Goal: Information Seeking & Learning: Check status

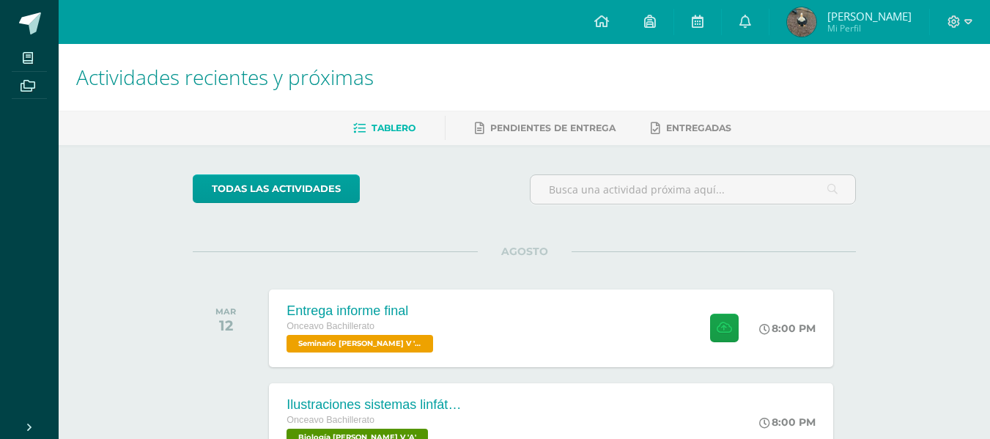
scroll to position [469, 0]
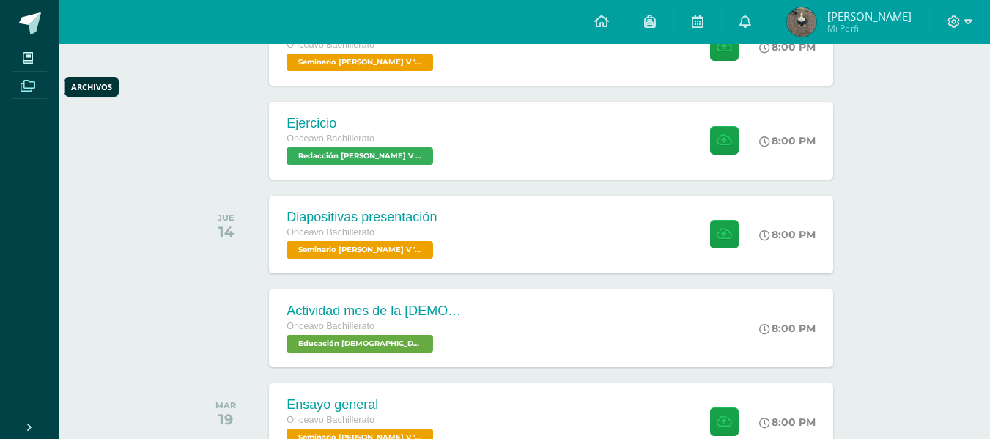
click at [37, 90] on span at bounding box center [28, 85] width 33 height 20
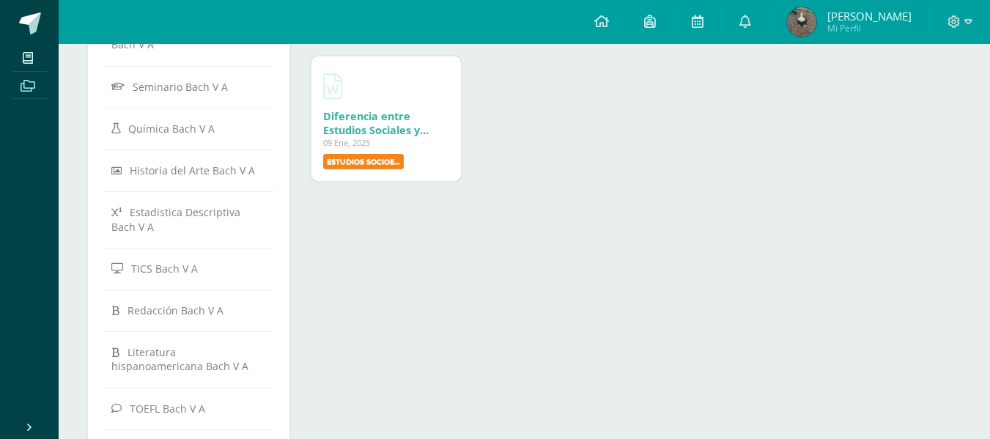
scroll to position [307, 0]
click at [220, 198] on link "Estadistica Descriptiva Bach V A" at bounding box center [188, 218] width 155 height 40
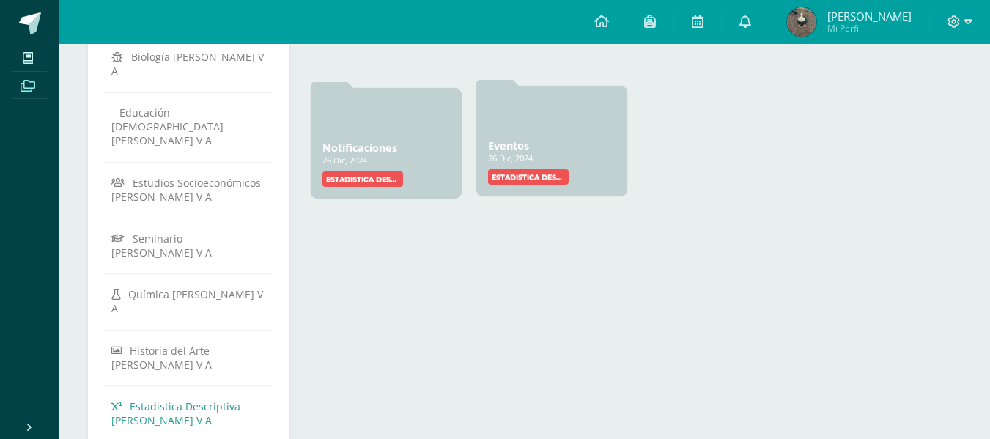
scroll to position [170, 0]
click at [333, 144] on link "Notificaciones" at bounding box center [359, 144] width 75 height 14
click at [517, 144] on link "Eventos" at bounding box center [508, 144] width 41 height 14
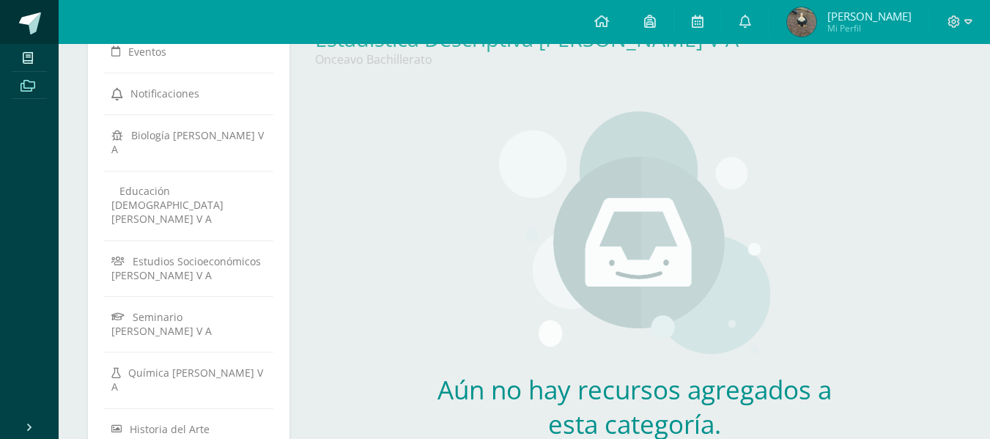
scroll to position [91, 0]
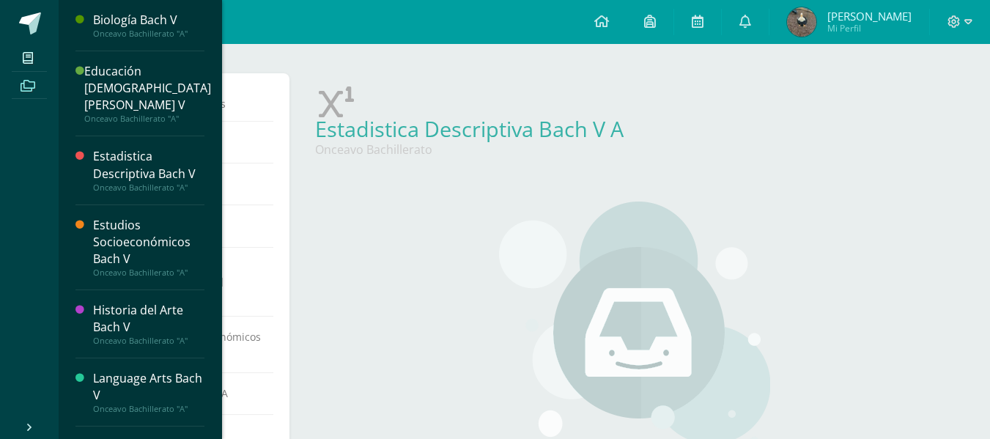
click at [130, 153] on div "Estadistica Descriptiva Bach V" at bounding box center [148, 165] width 111 height 34
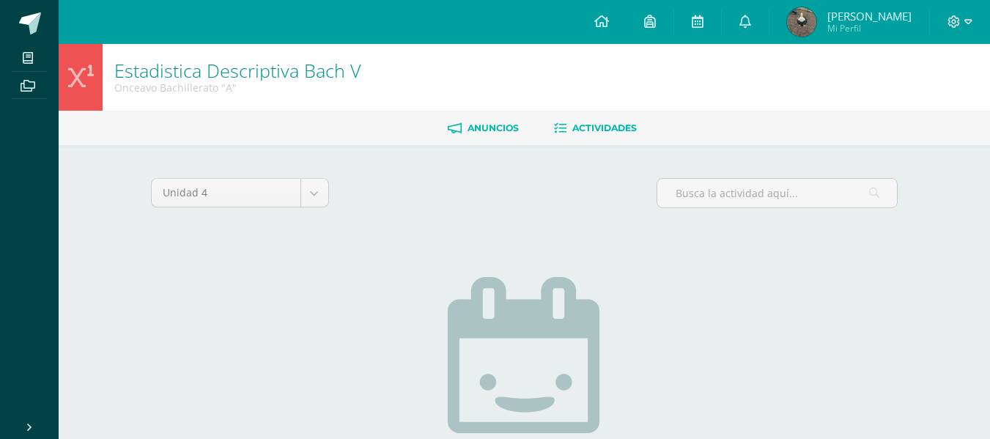
click at [483, 125] on span "Anuncios" at bounding box center [492, 127] width 51 height 11
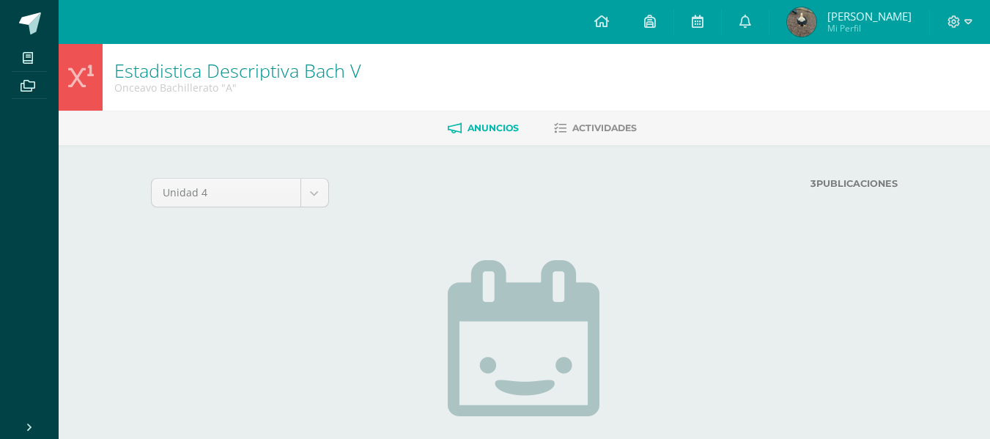
click at [810, 184] on strong "3" at bounding box center [813, 183] width 6 height 11
click at [864, 184] on label "3 Publicaciones" at bounding box center [682, 183] width 431 height 11
click at [626, 117] on link "Actividades" at bounding box center [595, 127] width 83 height 23
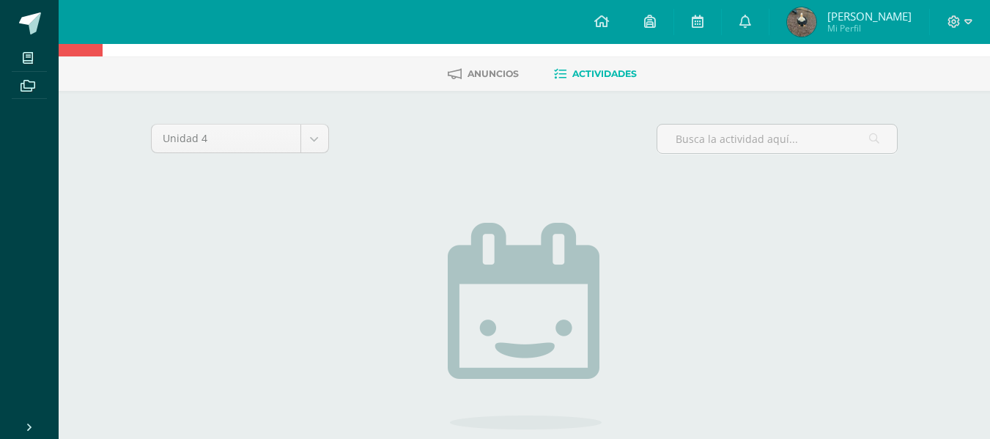
scroll to position [53, 0]
click at [270, 140] on body "Mis cursos Archivos Cerrar panel Biología Bach V Onceavo Bachillerato "A" Educa…" at bounding box center [495, 263] width 990 height 633
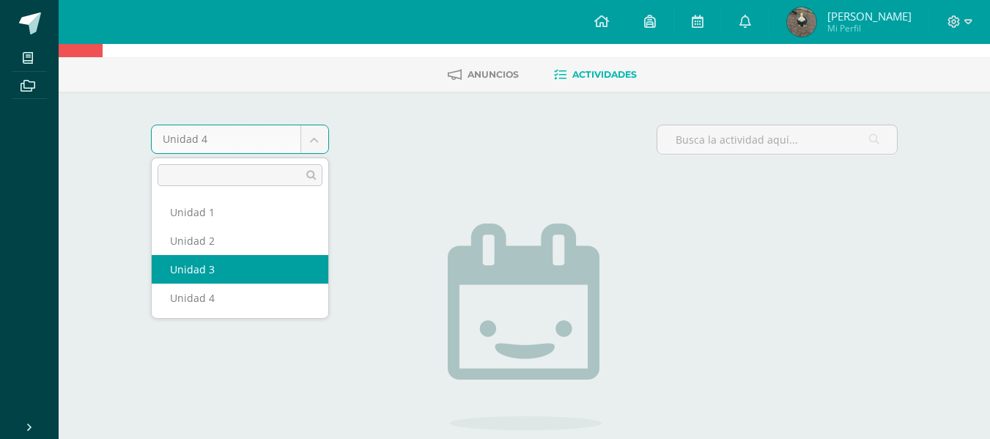
select select "Unidad 3"
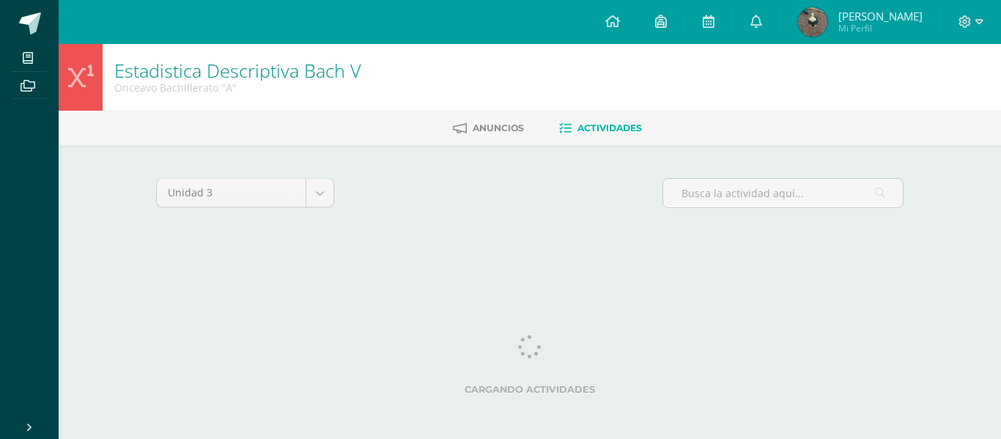
click at [567, 161] on div "Unidad 3 Unidad 1 Unidad 2 Unidad 3 Unidad 4 Cargando actividades No tienes act…" at bounding box center [530, 211] width 806 height 132
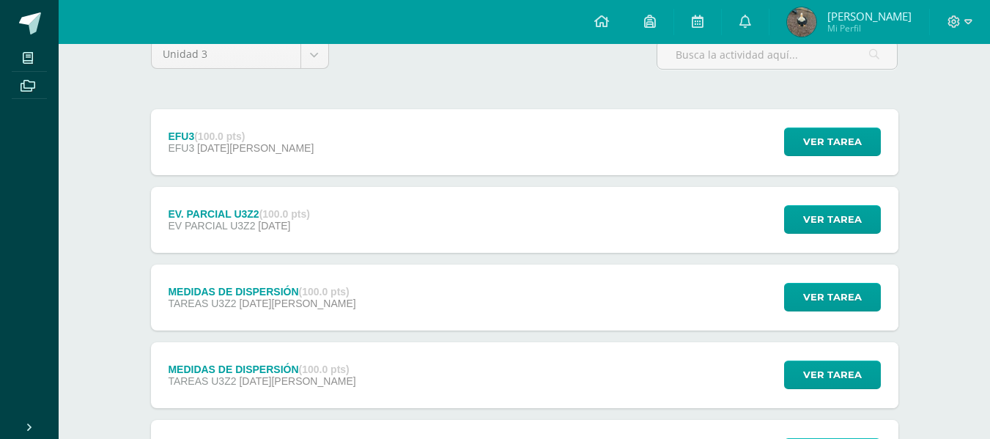
scroll to position [139, 0]
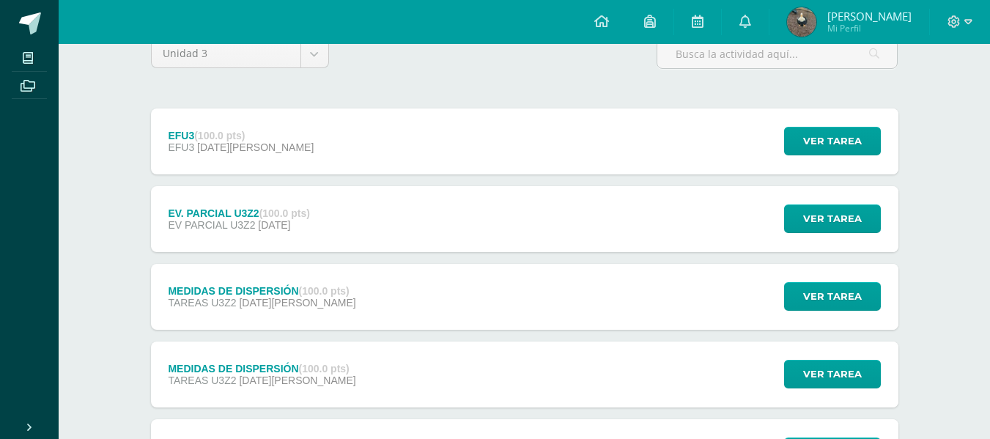
click at [567, 161] on div "EFU3 (100.0 pts) EFU3 04 de Agosto Ver tarea EFU3 Estadistica Descriptiva Bach …" at bounding box center [524, 141] width 747 height 66
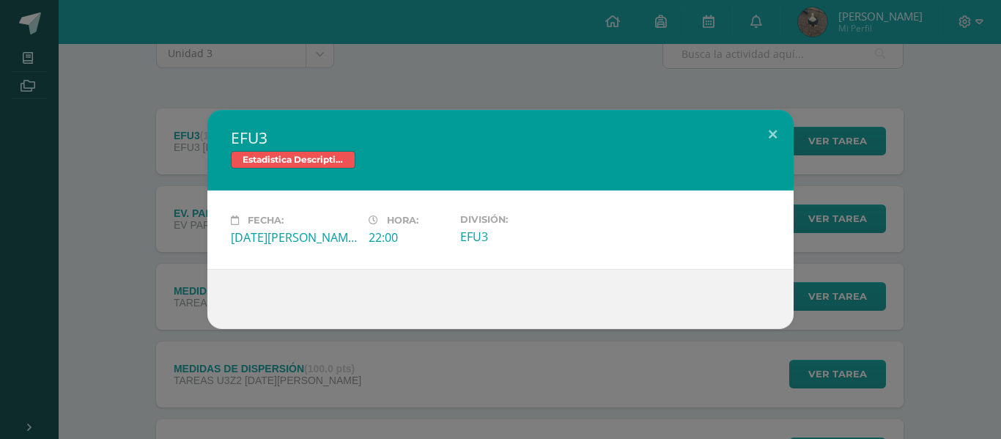
click at [125, 266] on div "EFU3 Estadistica Descriptiva Bach V Fecha: Lunes 04 de Agosto Hora: 22:00 Divis…" at bounding box center [500, 219] width 989 height 219
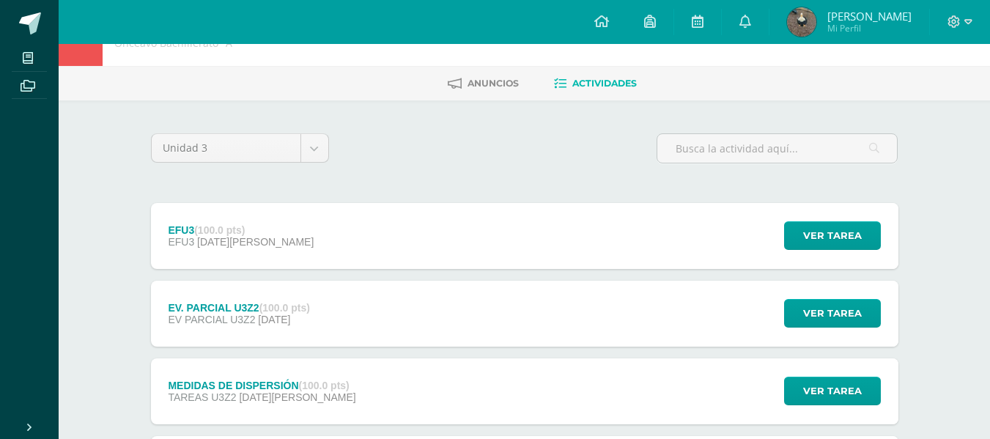
scroll to position [0, 0]
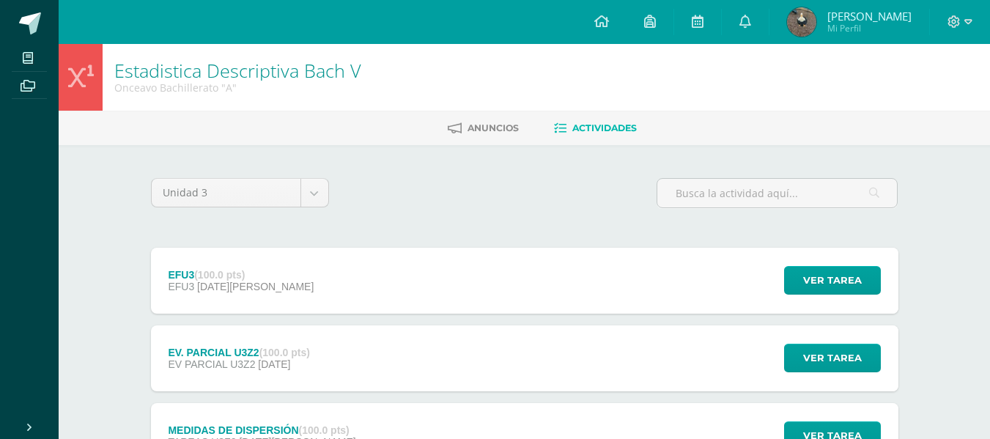
click at [270, 306] on div "EFU3 (100.0 pts) EFU3 04 de Agosto" at bounding box center [241, 281] width 181 height 66
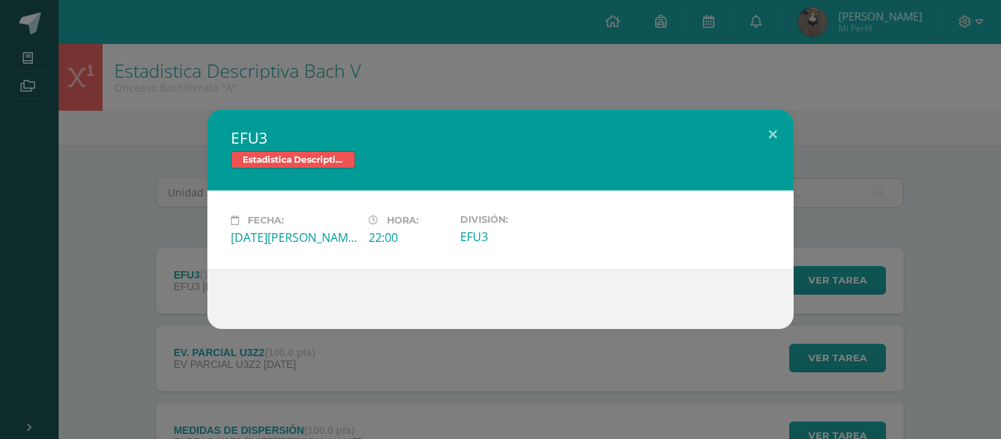
click at [142, 289] on div "EFU3 Estadistica Descriptiva Bach V Fecha: Lunes 04 de Agosto Hora: 22:00 Divis…" at bounding box center [500, 219] width 989 height 219
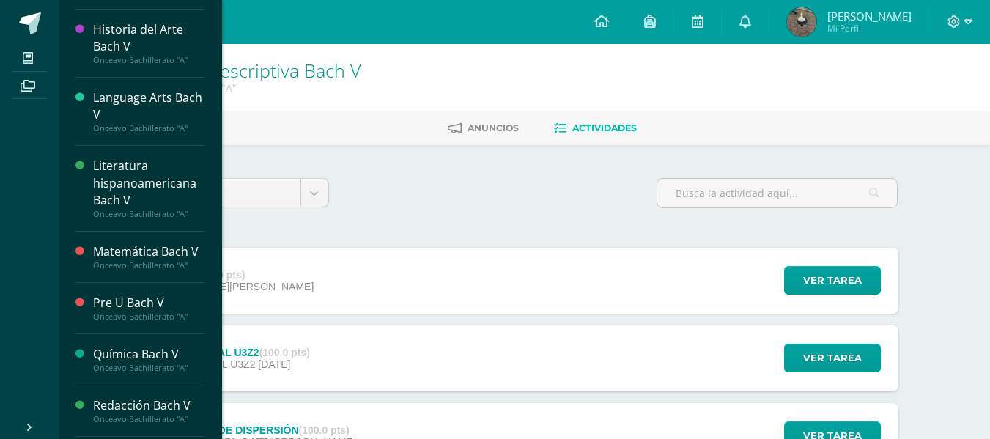
scroll to position [283, 0]
click at [136, 243] on div "Matemática Bach V" at bounding box center [148, 249] width 111 height 17
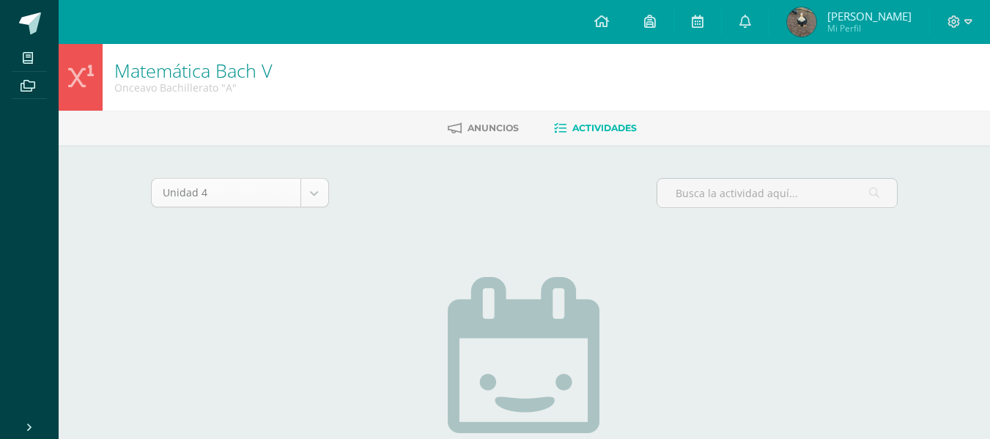
click at [300, 204] on body "Mis cursos Archivos Cerrar panel Biología [PERSON_NAME] V Onceavo Bachillerato …" at bounding box center [495, 316] width 990 height 633
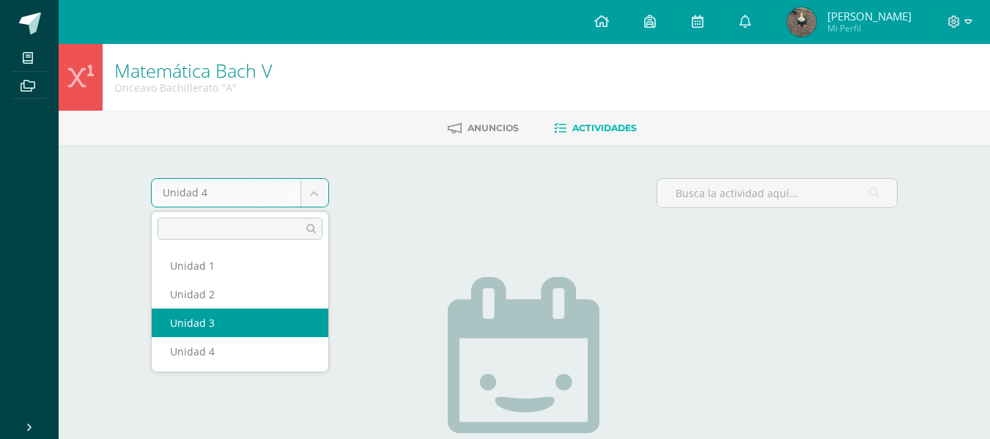
select select "Unidad 3"
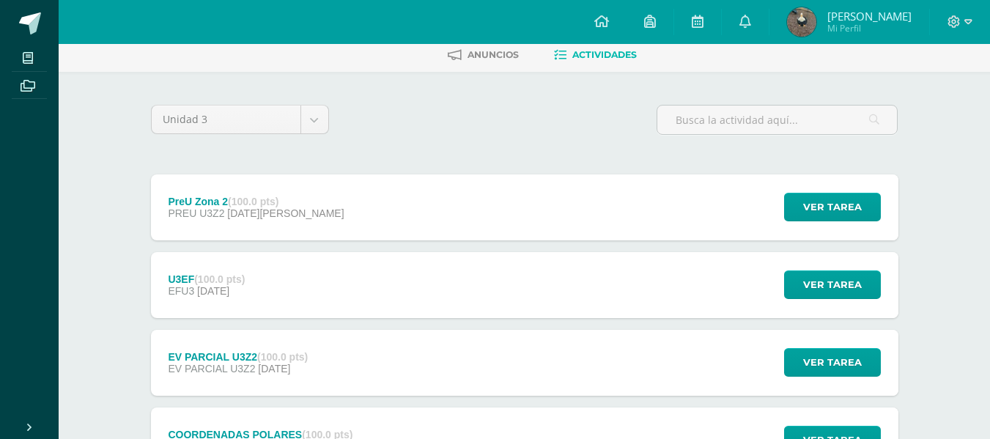
scroll to position [78, 0]
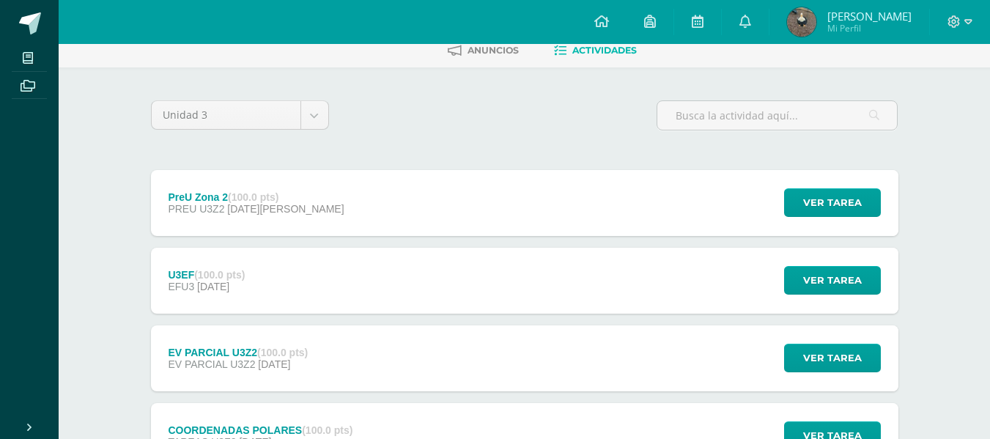
click at [491, 196] on div "PreU Zona 2 (100.0 pts) PREU U3Z2 11 de Agosto Ver tarea PreU Zona 2 Matemática…" at bounding box center [524, 203] width 747 height 66
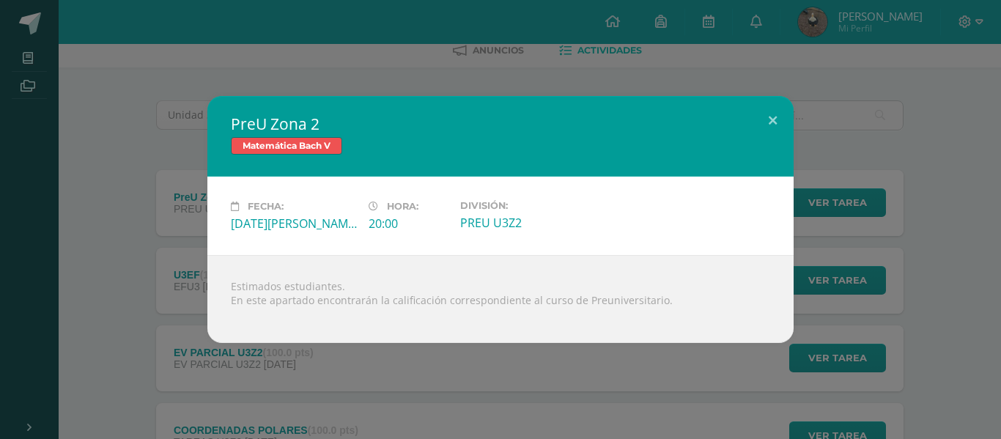
click at [121, 251] on div "PreU Zona 2 Matemática Bach V Fecha: Lunes 11 de Agosto Hora: 20:00 División: P…" at bounding box center [500, 219] width 989 height 247
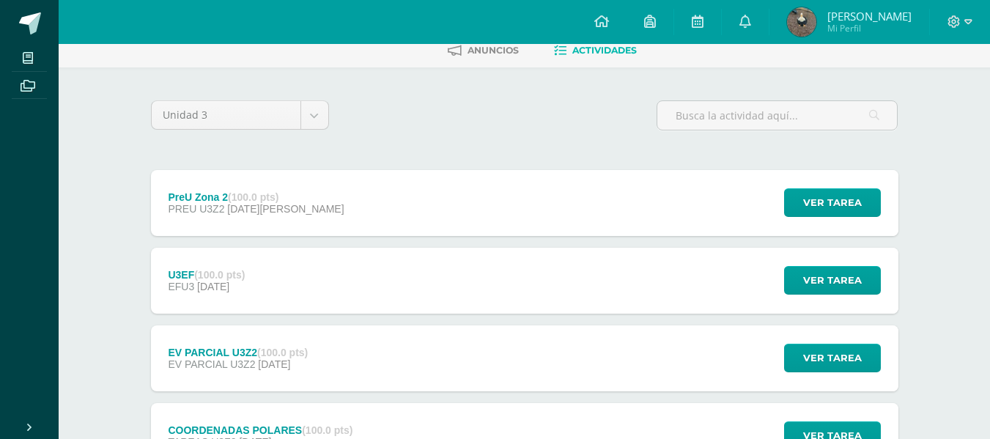
click at [263, 205] on span "11 de Agosto" at bounding box center [285, 209] width 116 height 12
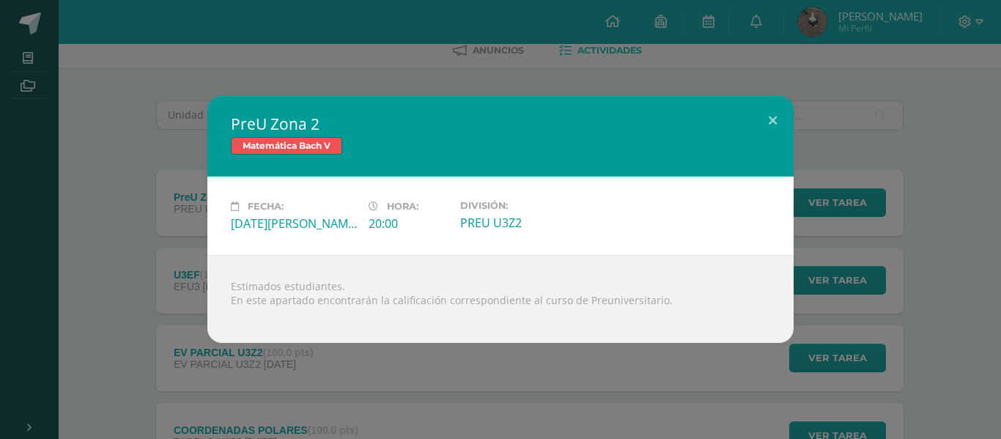
click at [143, 260] on div "PreU Zona 2 Matemática Bach V Fecha: Lunes 11 de Agosto Hora: 20:00 División: P…" at bounding box center [500, 219] width 989 height 247
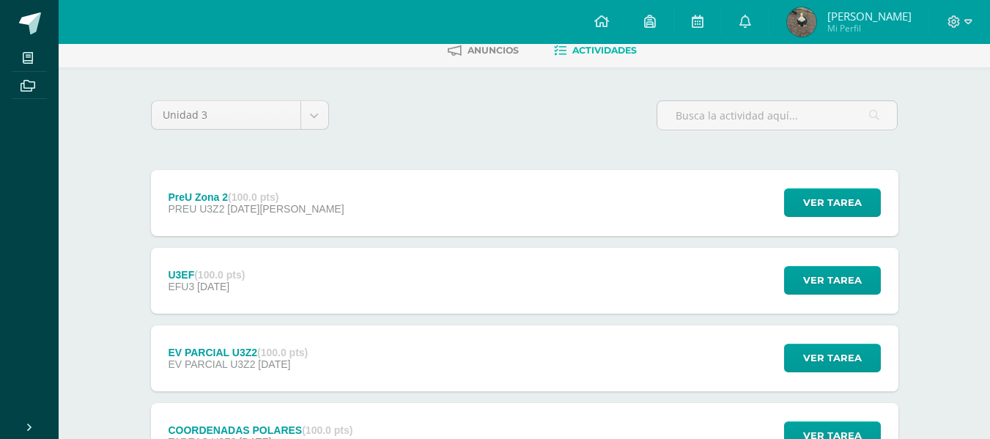
click at [254, 280] on div "U3EF (100.0 pts) EFU3 31 de Julio" at bounding box center [207, 281] width 112 height 66
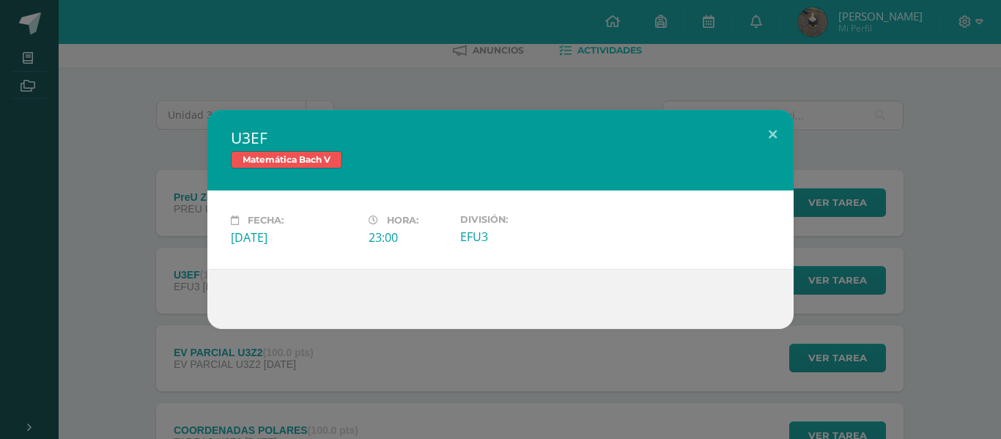
click at [124, 299] on div "U3EF Matemática Bach V Fecha: Jueves 31 de Julio Hora: 23:00 División: EFU3" at bounding box center [500, 219] width 989 height 219
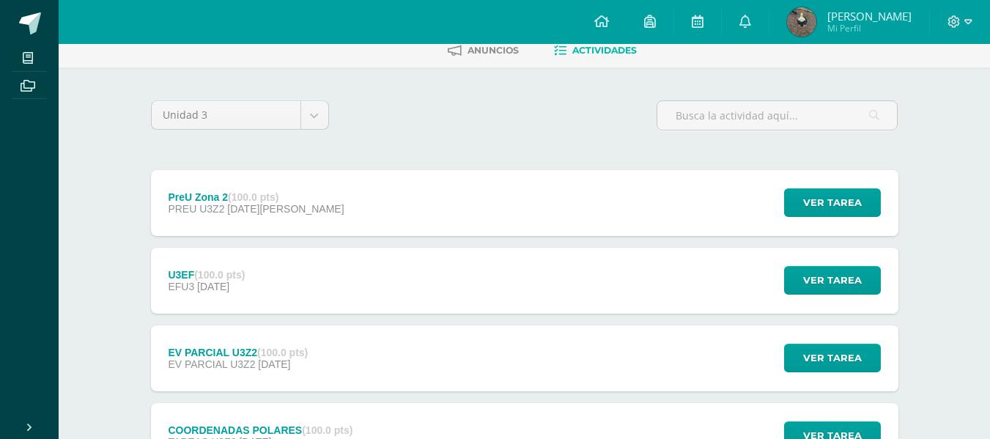
click at [366, 292] on div "U3EF (100.0 pts) EFU3 31 de Julio Ver tarea U3EF Matemática Bach V Fecha: Jueve…" at bounding box center [524, 281] width 747 height 66
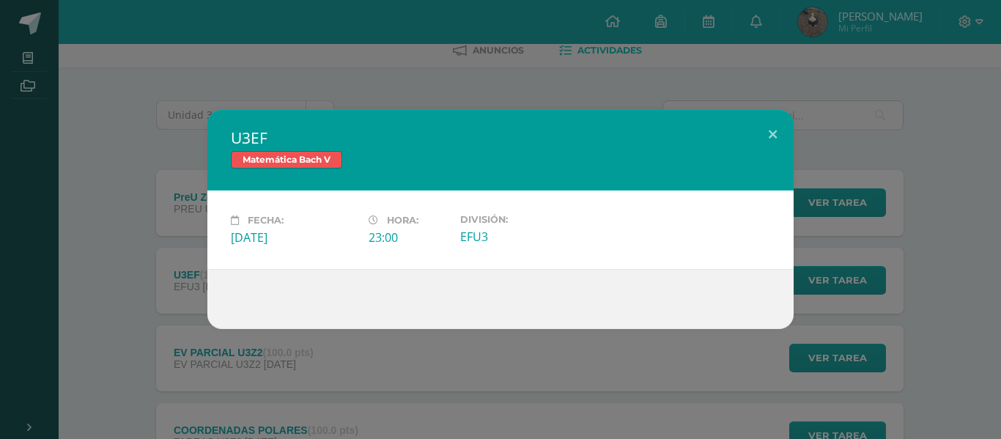
click at [80, 202] on div "U3EF Matemática Bach V Fecha: Jueves 31 de Julio Hora: 23:00 División: EFU3" at bounding box center [500, 219] width 989 height 219
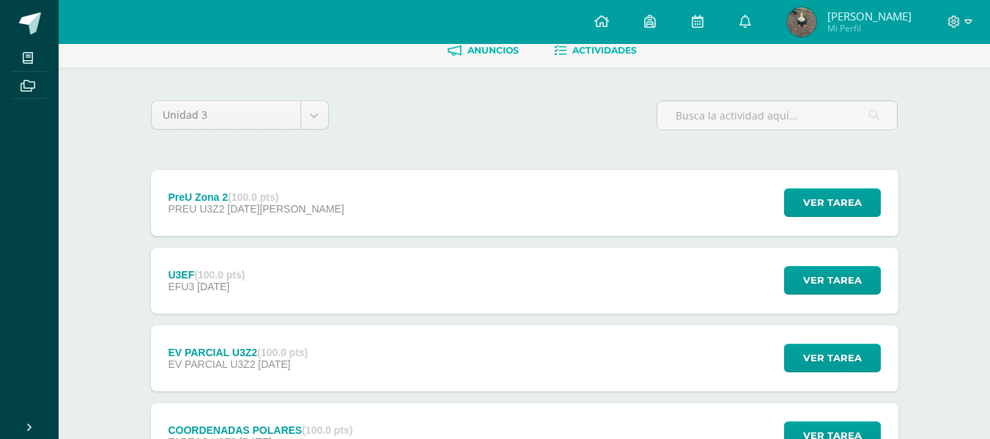
click at [502, 56] on span "Anuncios" at bounding box center [492, 50] width 51 height 11
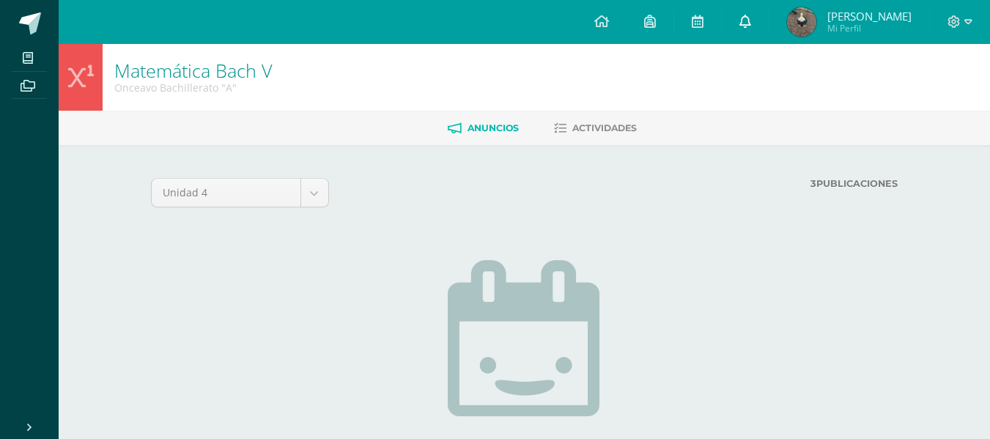
click at [765, 12] on link at bounding box center [744, 22] width 47 height 44
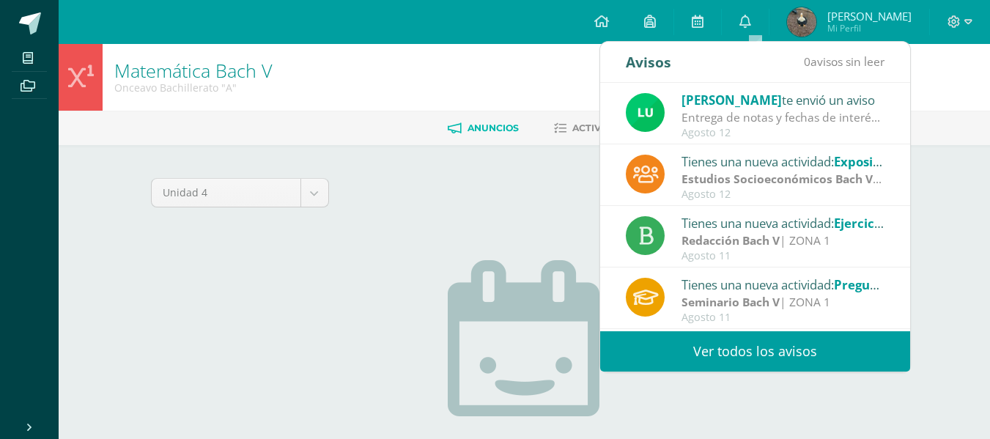
click at [768, 359] on link "Ver todos los avisos" at bounding box center [755, 351] width 310 height 40
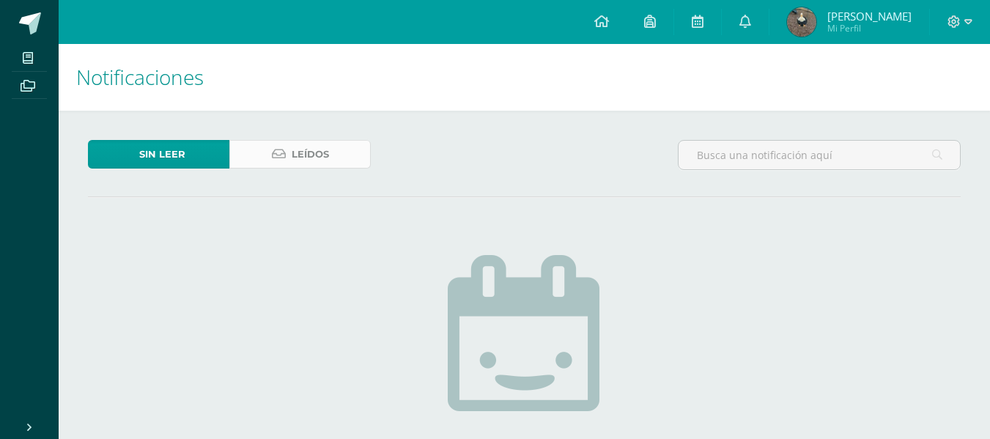
click at [269, 152] on link "Leídos" at bounding box center [299, 154] width 141 height 29
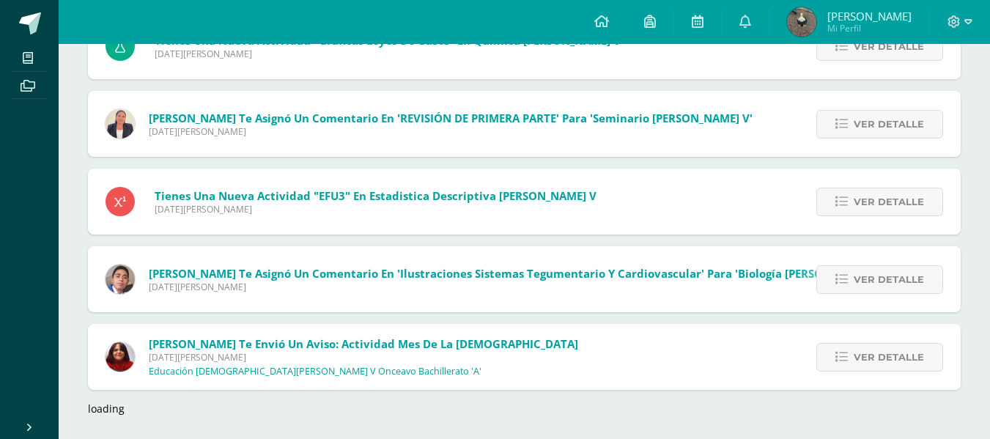
scroll to position [2165, 0]
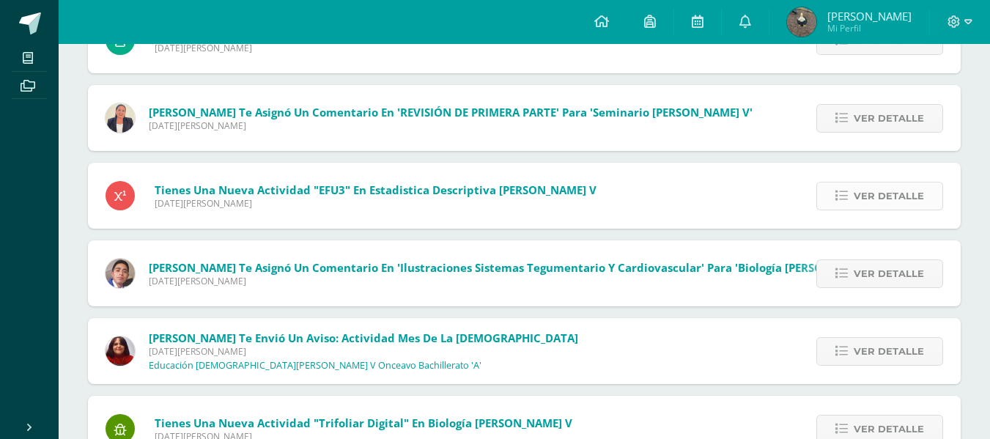
click at [823, 207] on link "Ver detalle" at bounding box center [879, 196] width 127 height 29
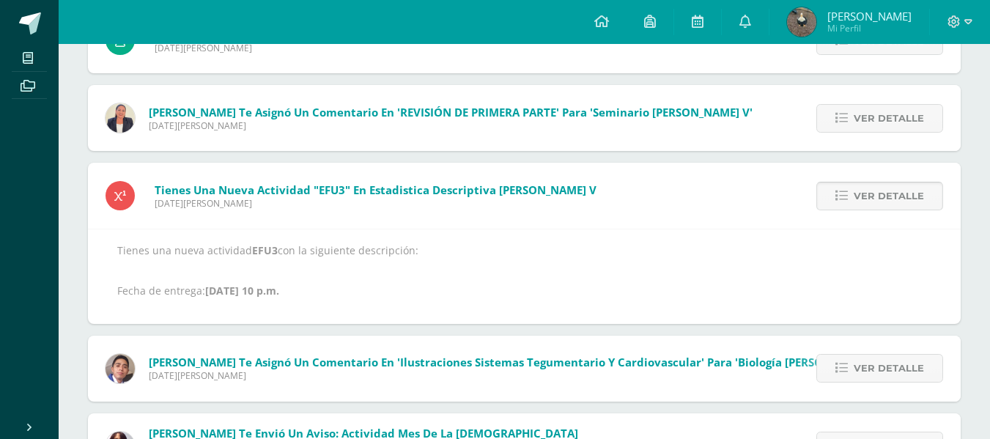
click at [830, 201] on link "Ver detalle" at bounding box center [879, 196] width 127 height 29
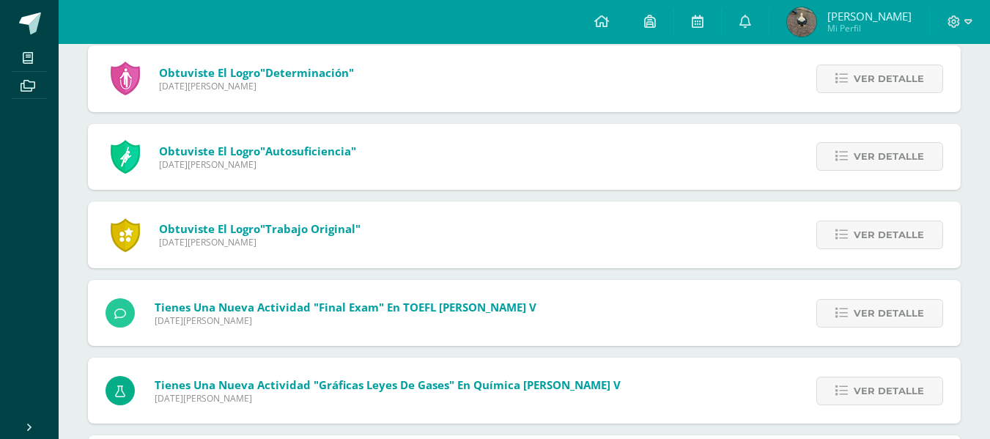
scroll to position [1719, 0]
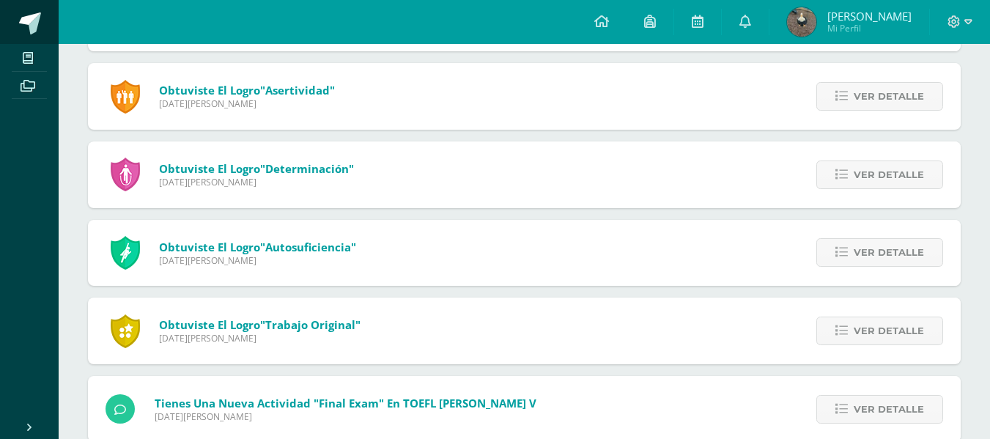
click at [31, 19] on span at bounding box center [30, 23] width 22 height 22
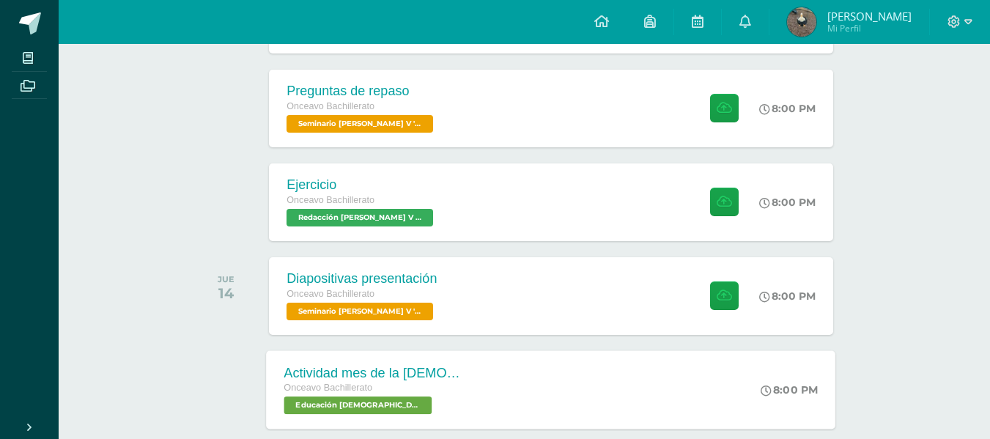
scroll to position [408, 0]
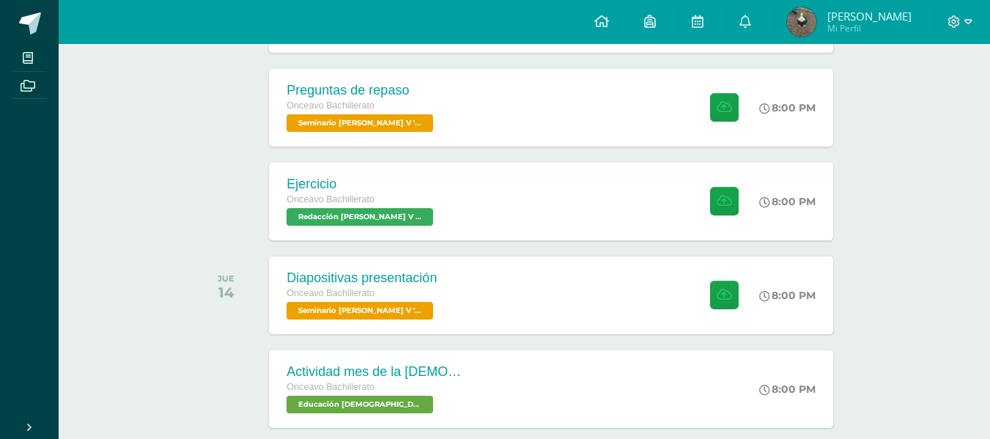
click at [956, 237] on div "Actividades recientes y próximas Tablero Pendientes de entrega Entregadas todas…" at bounding box center [524, 384] width 931 height 1497
